Goal: Task Accomplishment & Management: Use online tool/utility

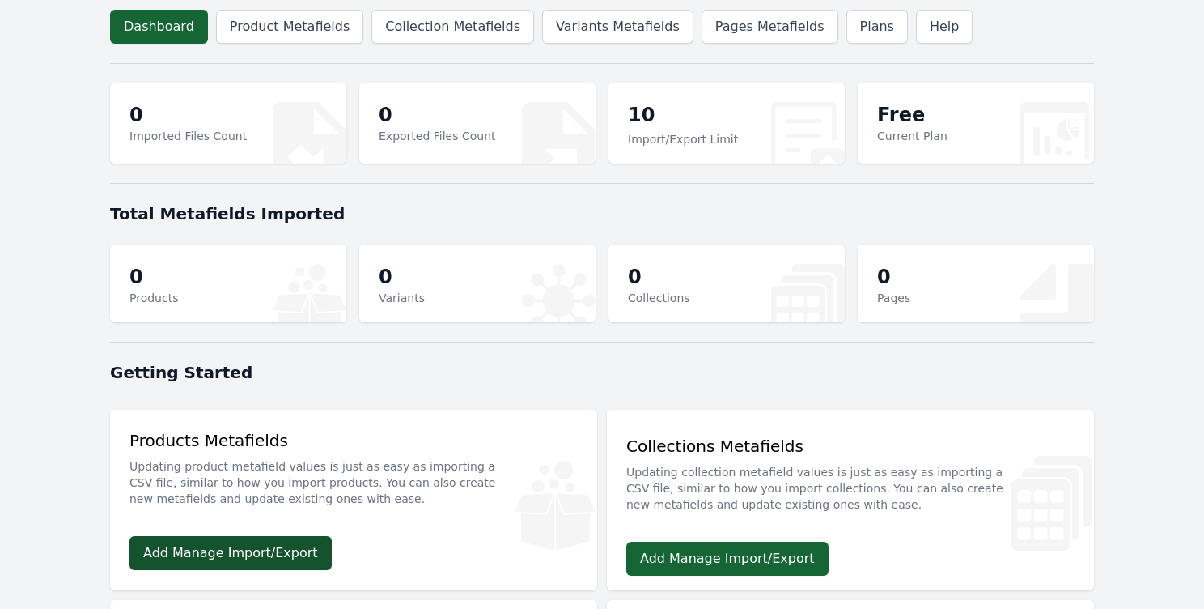
click at [244, 567] on link "Add Manage Import/Export" at bounding box center [231, 553] width 202 height 34
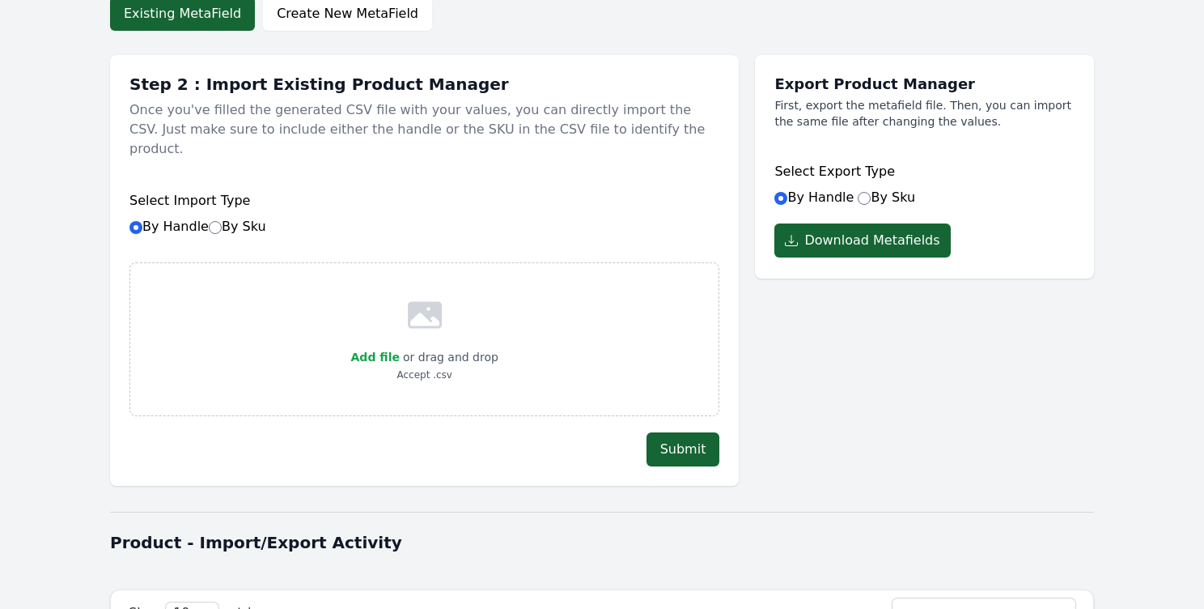
scroll to position [98, 0]
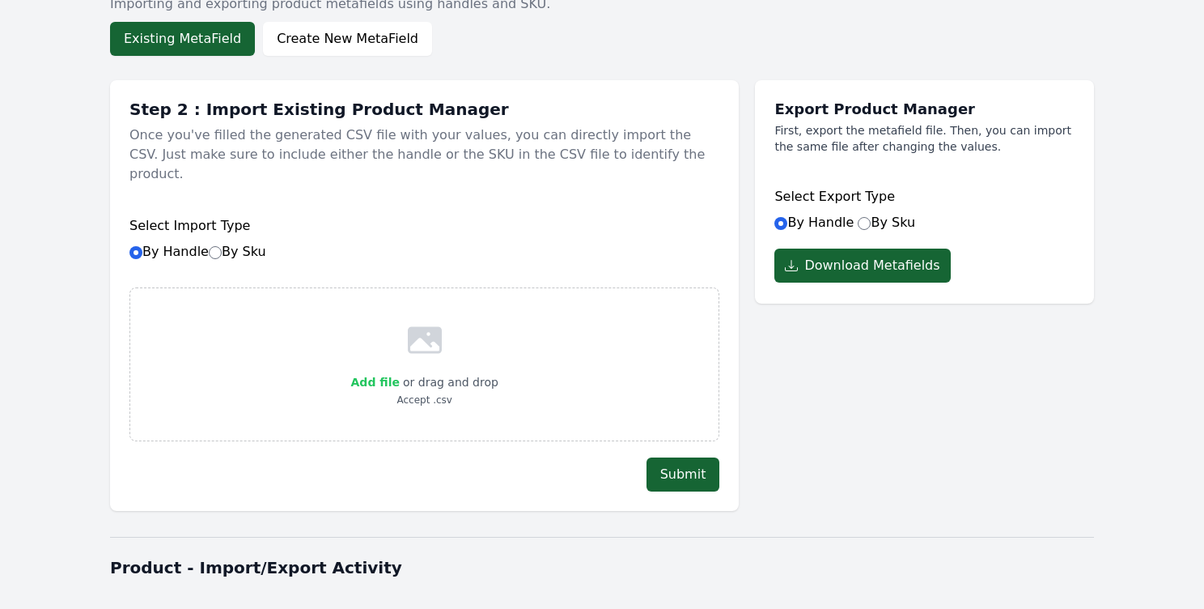
click at [382, 376] on span "Add file" at bounding box center [375, 382] width 49 height 13
click at [399, 372] on input "Add file" at bounding box center [399, 372] width 1 height 1
click at [879, 264] on button "Download Metafields" at bounding box center [863, 265] width 176 height 34
